Goal: Task Accomplishment & Management: Manage account settings

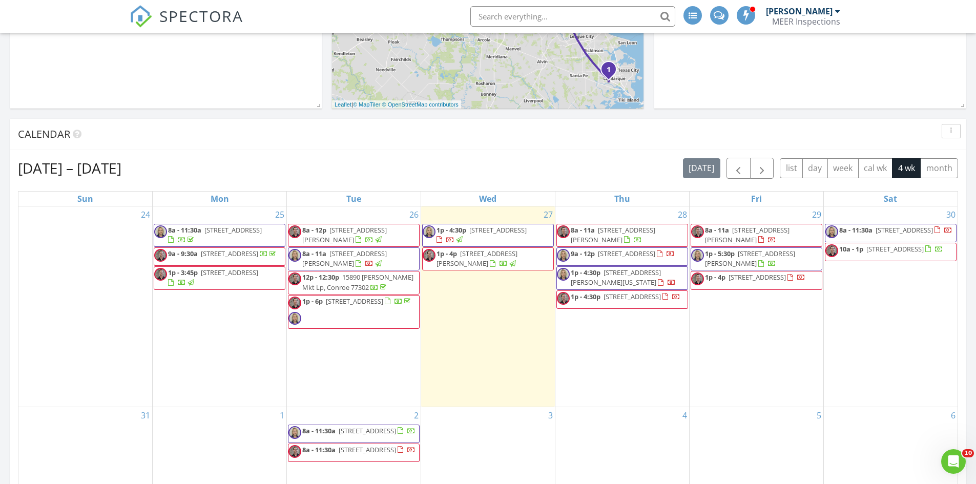
scroll to position [308, 0]
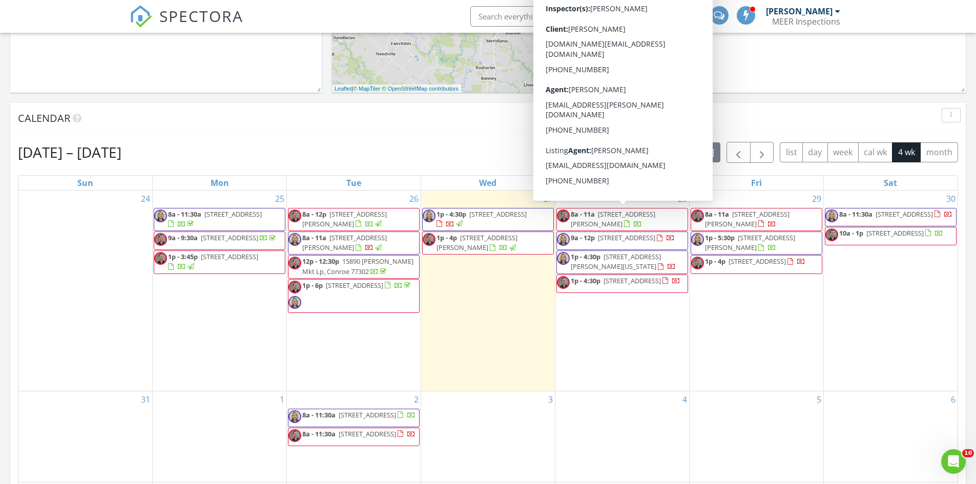
click at [624, 217] on span "[STREET_ADDRESS][PERSON_NAME]" at bounding box center [613, 219] width 85 height 19
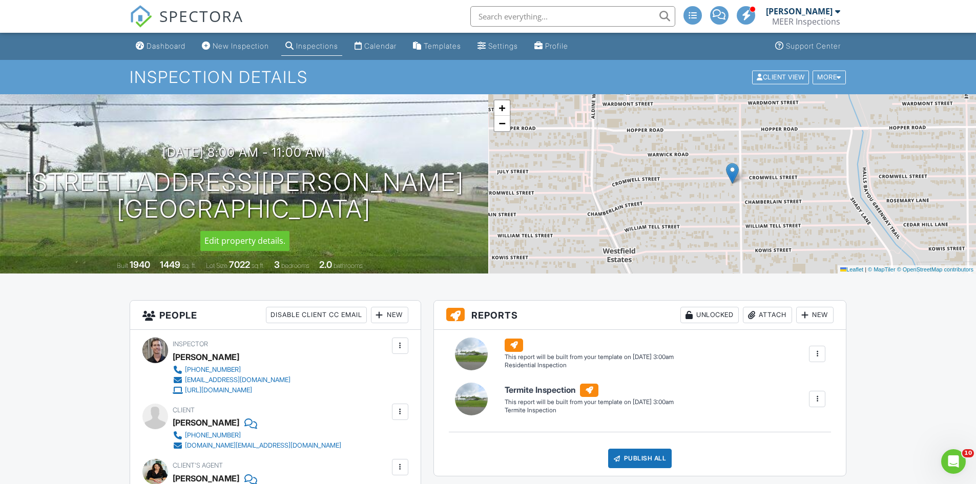
drag, startPoint x: 122, startPoint y: 181, endPoint x: 378, endPoint y: 212, distance: 257.6
click at [378, 212] on div "[DATE] 8:00 am - 11:00 am [STREET_ADDRESS][PERSON_NAME] [GEOGRAPHIC_DATA], [GEO…" at bounding box center [244, 184] width 488 height 77
copy h1 "[STREET_ADDRESS][PERSON_NAME]"
click at [352, 78] on h1 "Inspection Details" at bounding box center [489, 77] width 718 height 18
click at [388, 46] on div "Calendar" at bounding box center [380, 46] width 32 height 9
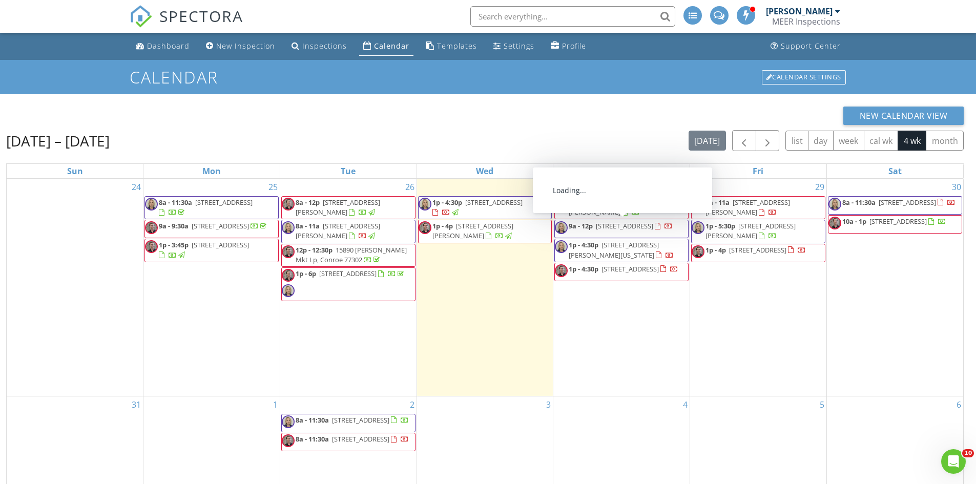
click at [639, 231] on span "9a - 12p 25419 Whitehaven Gate St, Katy 77493" at bounding box center [614, 228] width 118 height 15
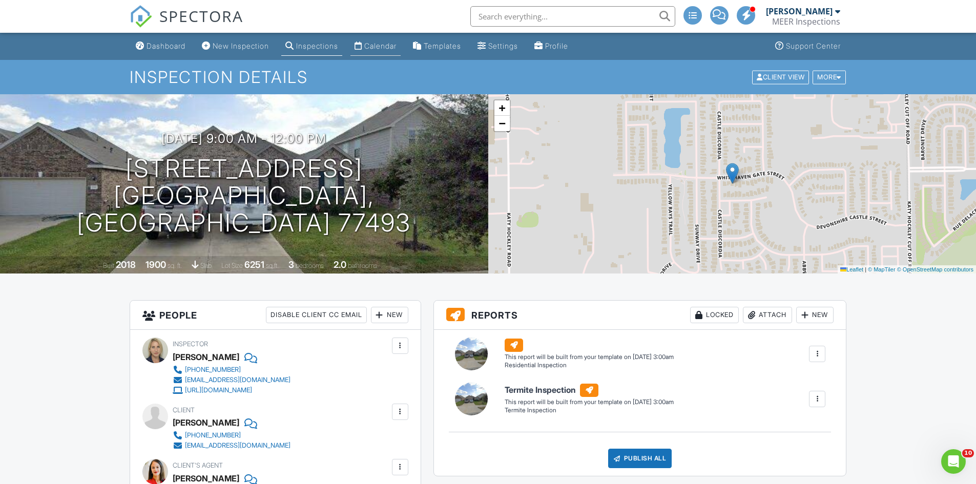
click at [394, 45] on div "Calendar" at bounding box center [380, 46] width 32 height 9
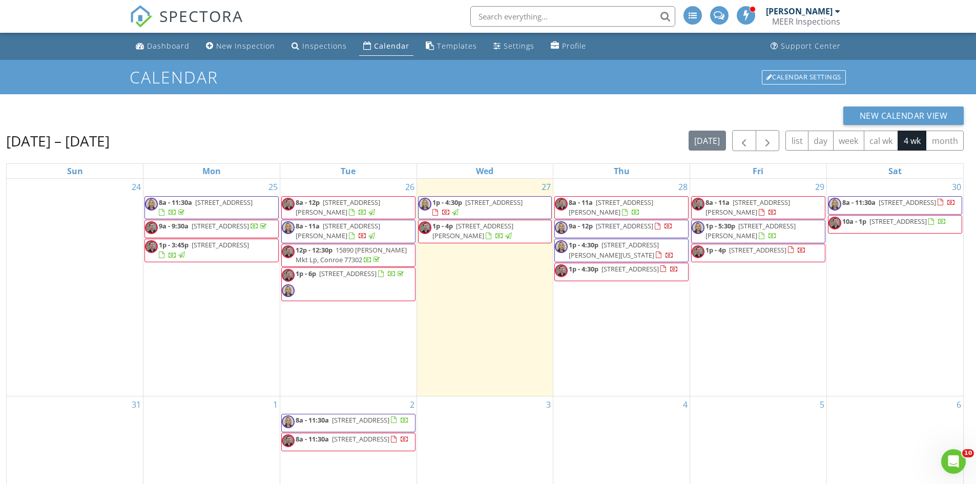
click at [800, 18] on div "MEER Inspections" at bounding box center [806, 21] width 68 height 10
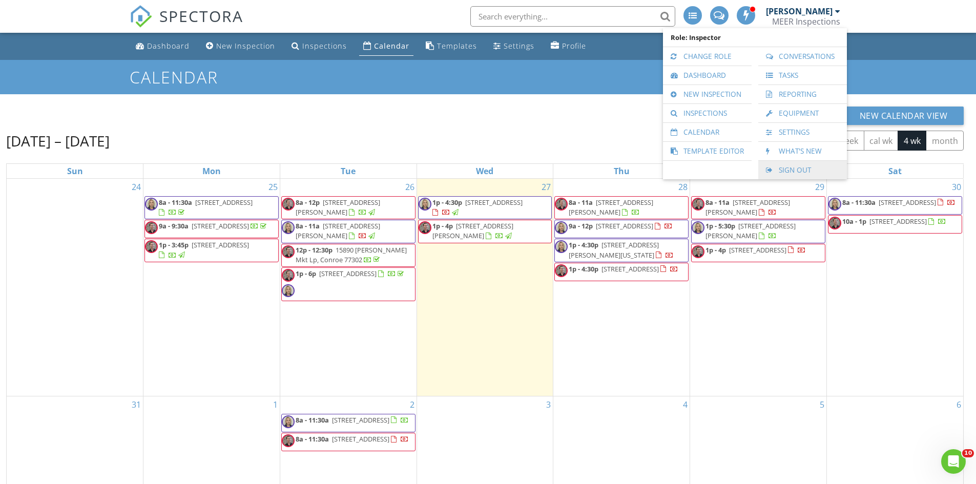
click at [788, 170] on link "Sign Out" at bounding box center [803, 170] width 78 height 18
